Goal: Task Accomplishment & Management: Manage account settings

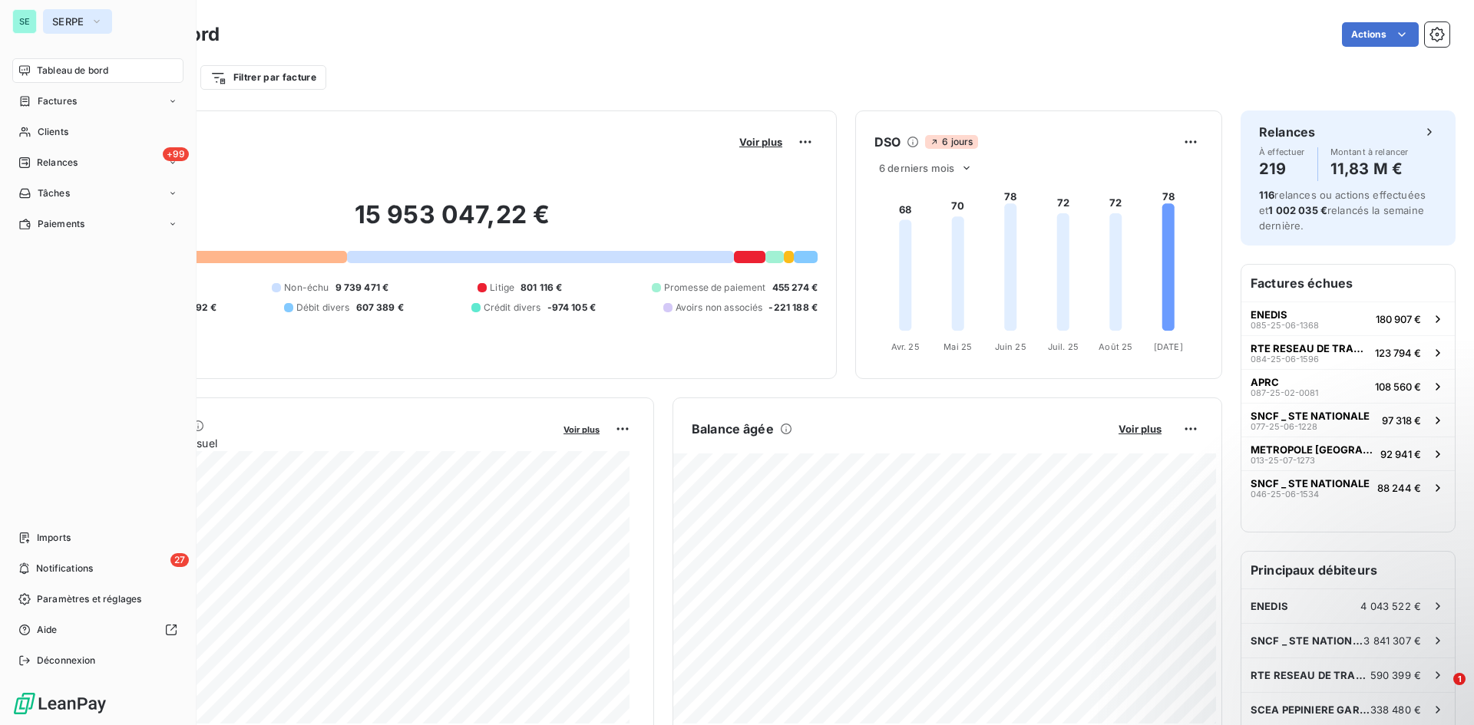
click at [75, 23] on span "SERPE" at bounding box center [68, 21] width 32 height 12
click at [36, 22] on div "SE" at bounding box center [24, 21] width 25 height 25
click at [82, 19] on span "SERPE" at bounding box center [68, 21] width 32 height 12
click at [33, 21] on div "SE" at bounding box center [24, 21] width 25 height 25
click at [74, 21] on span "SERPE" at bounding box center [68, 21] width 32 height 12
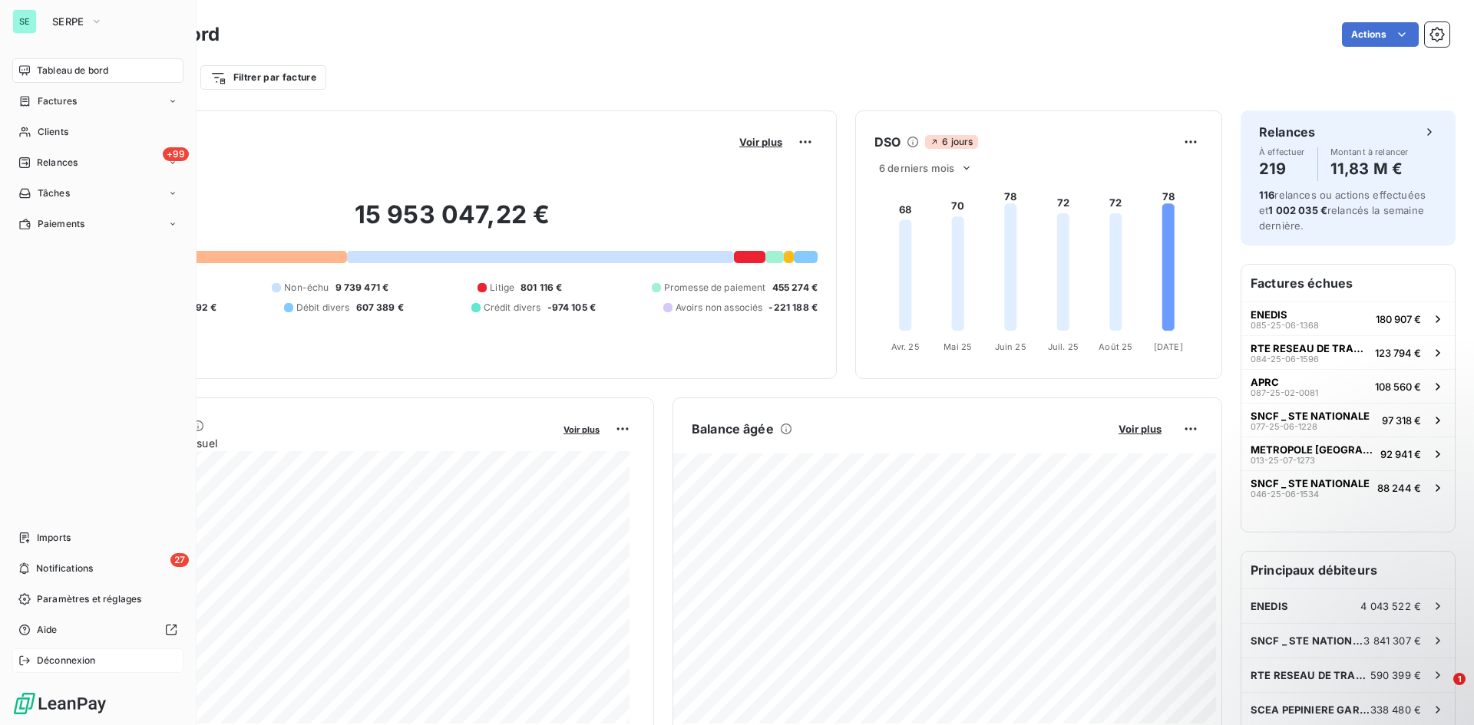
click at [48, 660] on span "Déconnexion" at bounding box center [66, 661] width 59 height 14
